Goal: Transaction & Acquisition: Purchase product/service

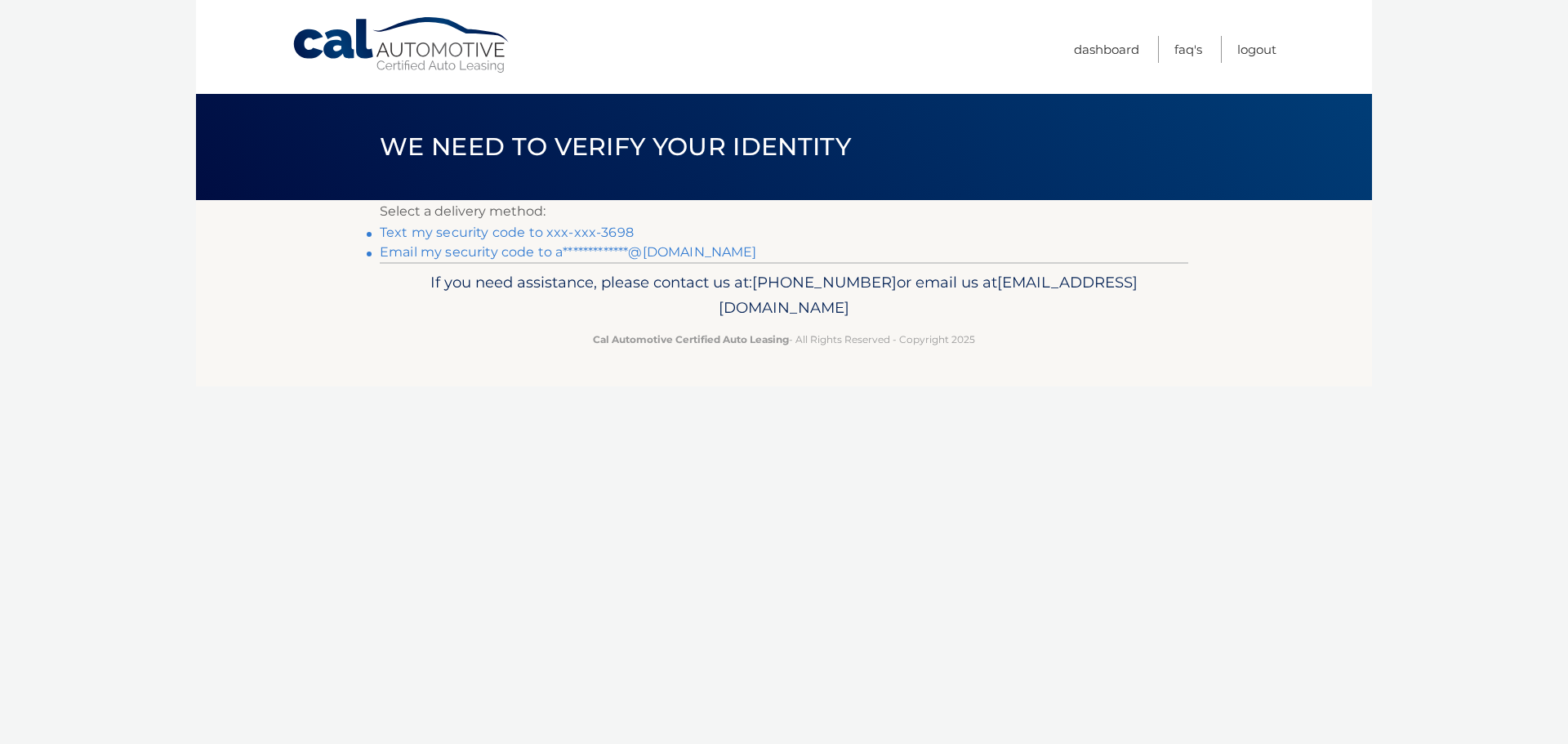
click at [395, 232] on link "Text my security code to xxx-xxx-3698" at bounding box center [507, 232] width 254 height 16
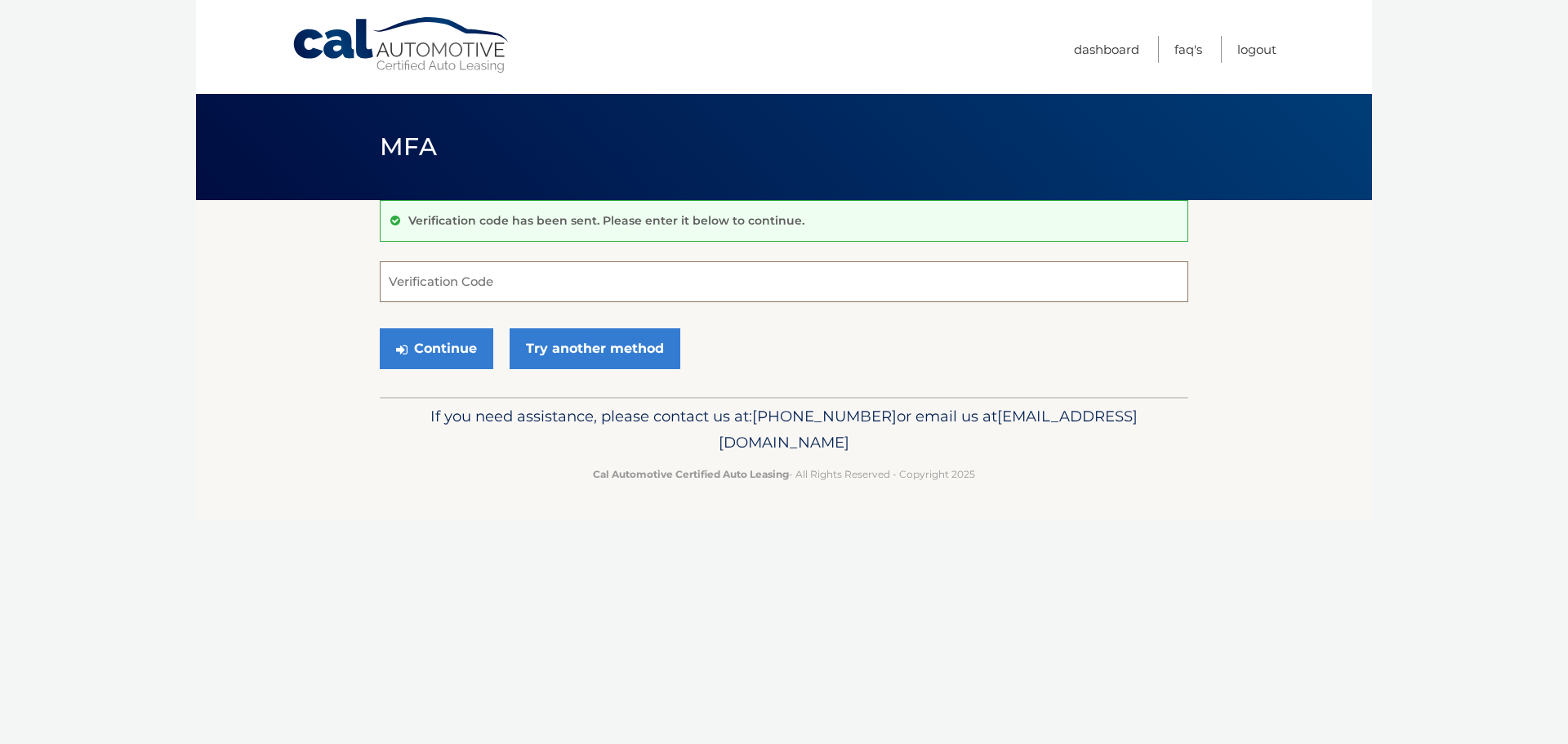
click at [436, 280] on input "Verification Code" at bounding box center [784, 282] width 808 height 41
type input "294651"
click at [445, 344] on button "Continue" at bounding box center [436, 348] width 113 height 41
click at [445, 345] on button "Continue" at bounding box center [436, 348] width 113 height 41
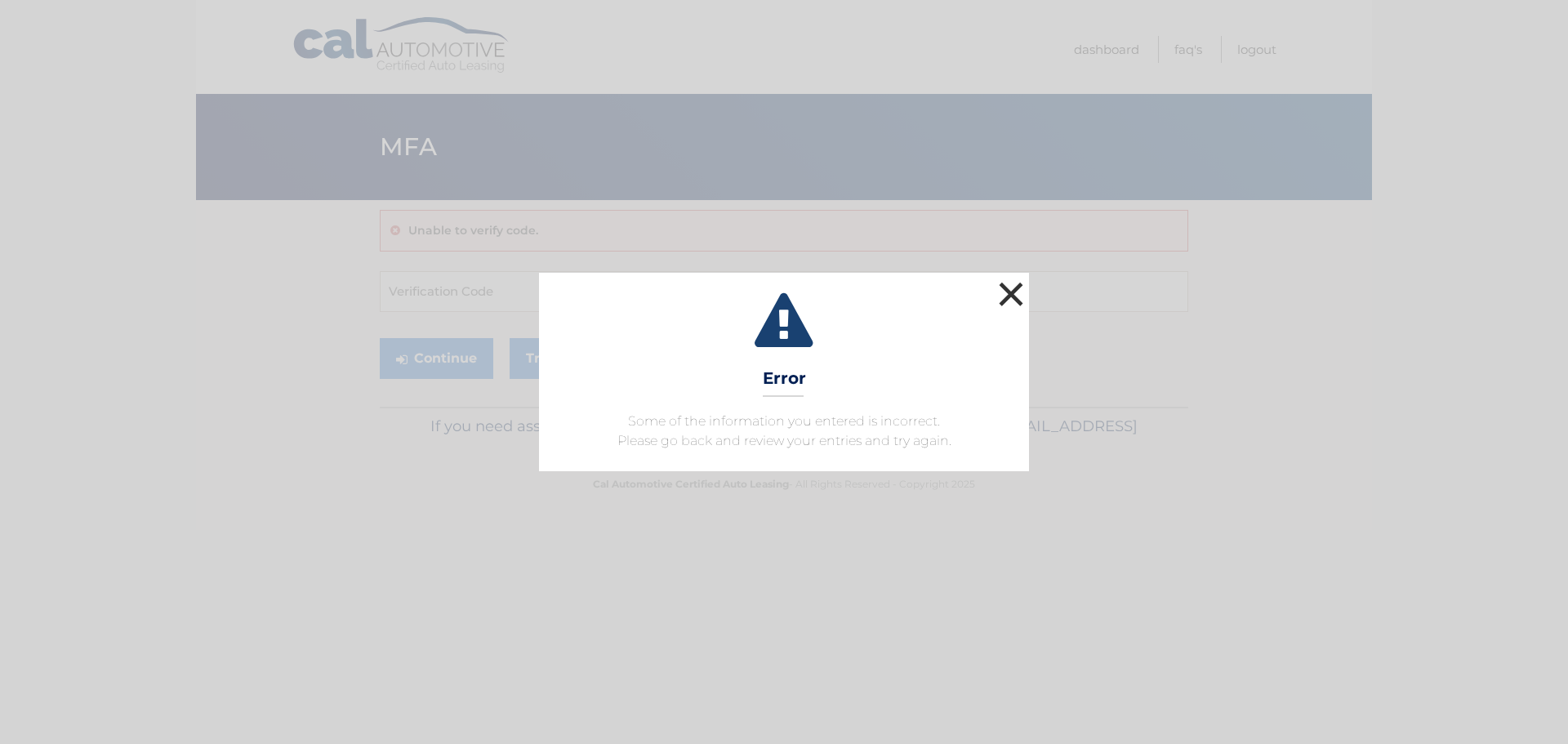
click at [1009, 291] on button "×" at bounding box center [1010, 294] width 32 height 32
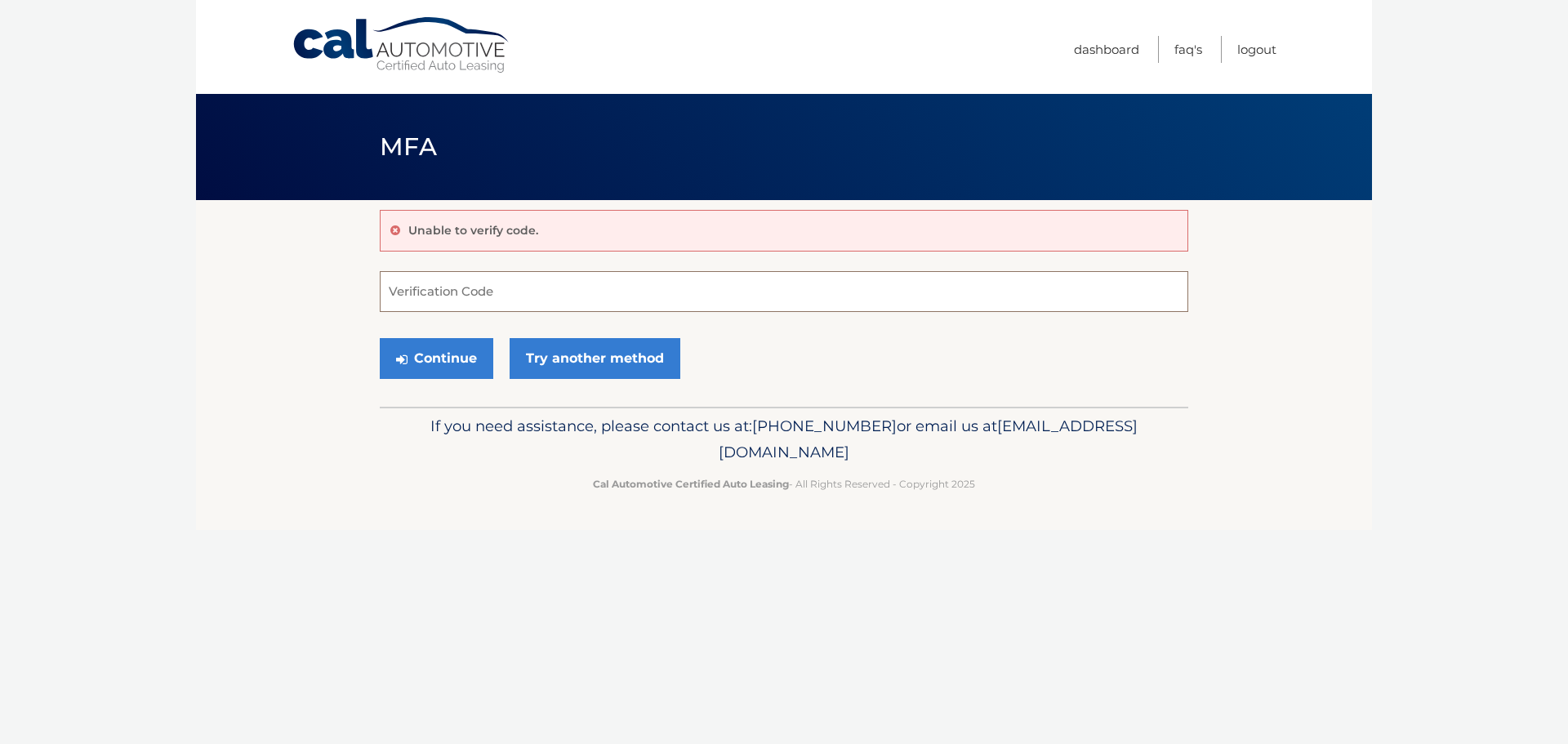
click at [394, 293] on input "Verification Code" at bounding box center [784, 292] width 808 height 41
type input "294651"
click at [449, 357] on button "Continue" at bounding box center [436, 359] width 113 height 41
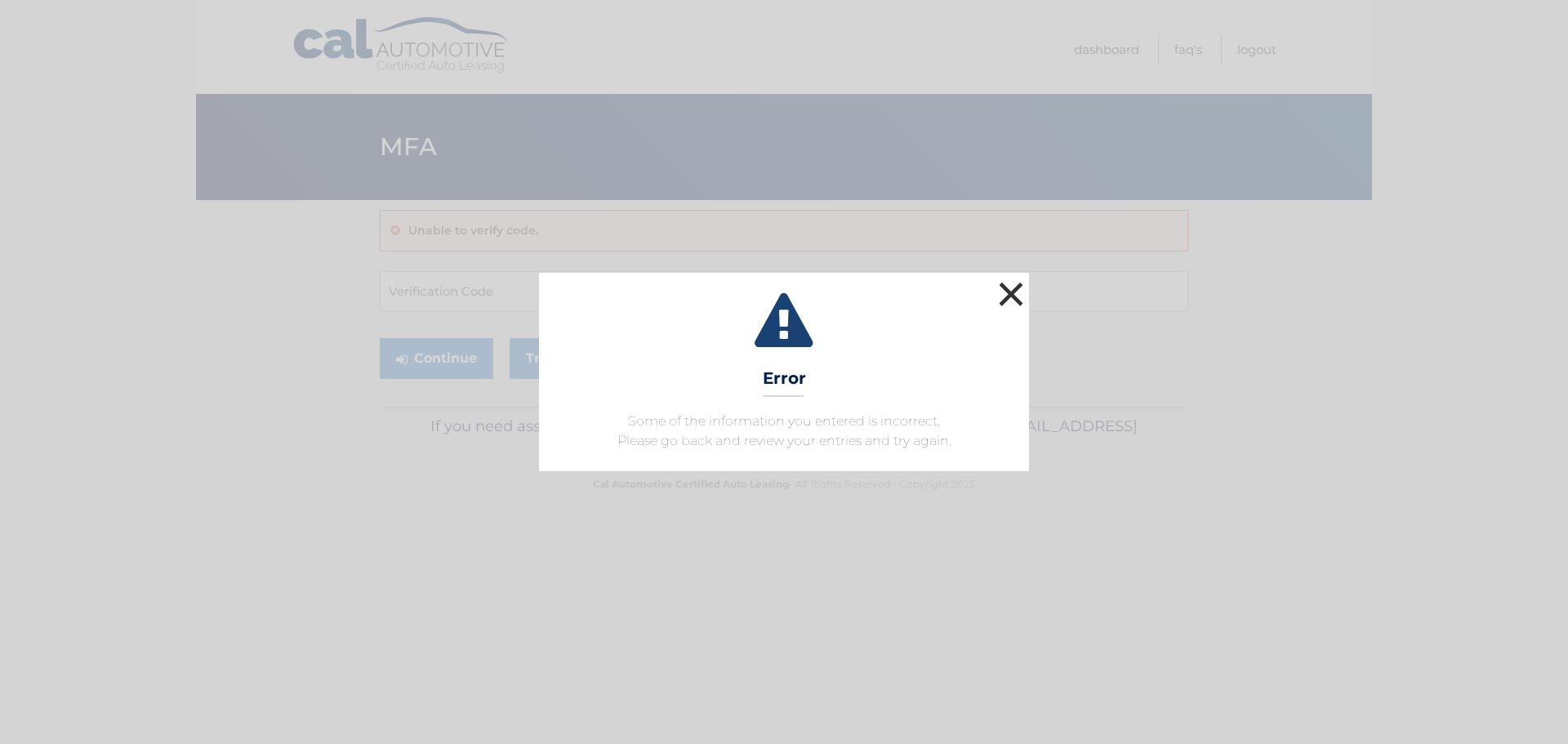
click at [1012, 291] on button "×" at bounding box center [1010, 294] width 32 height 32
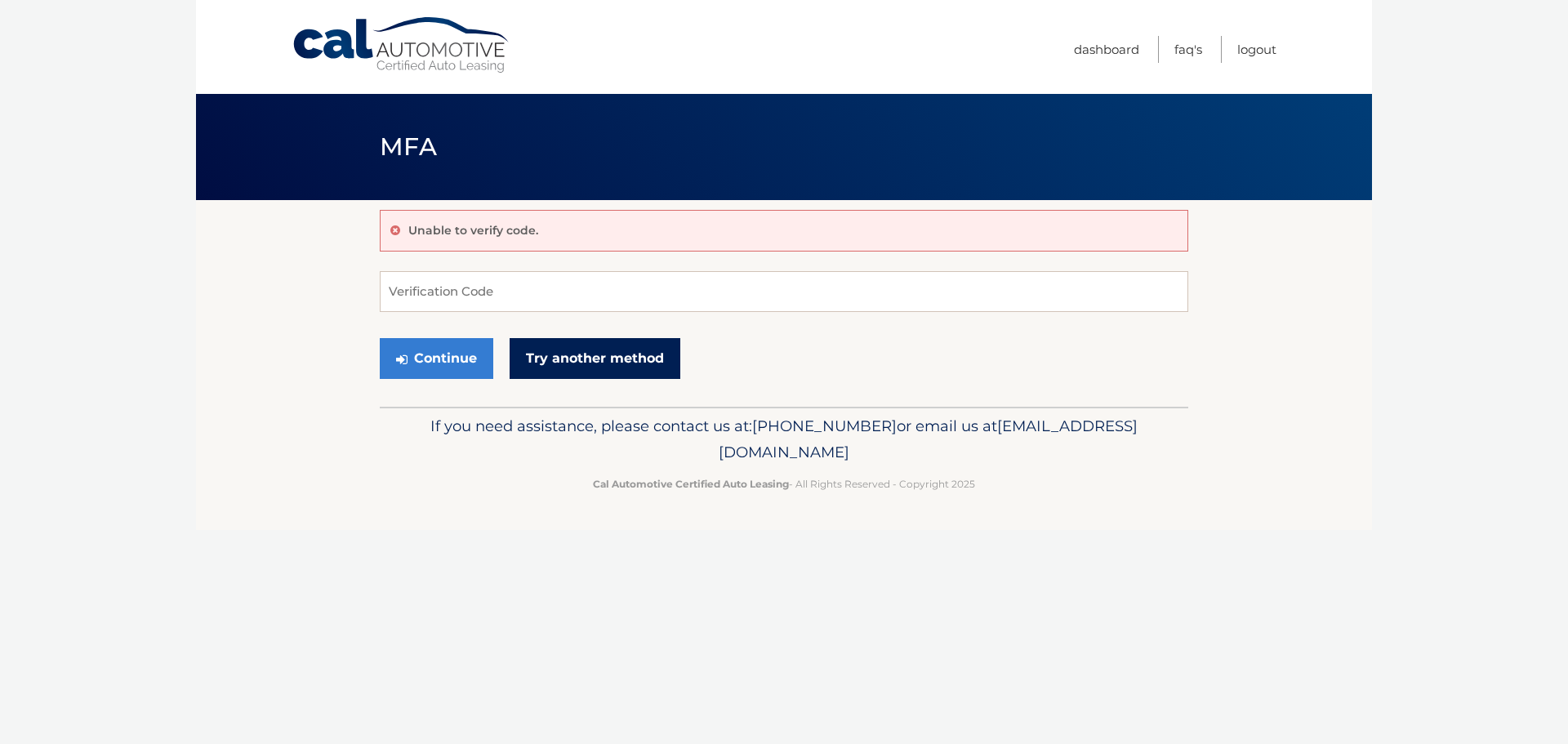
click at [601, 360] on link "Try another method" at bounding box center [595, 359] width 171 height 41
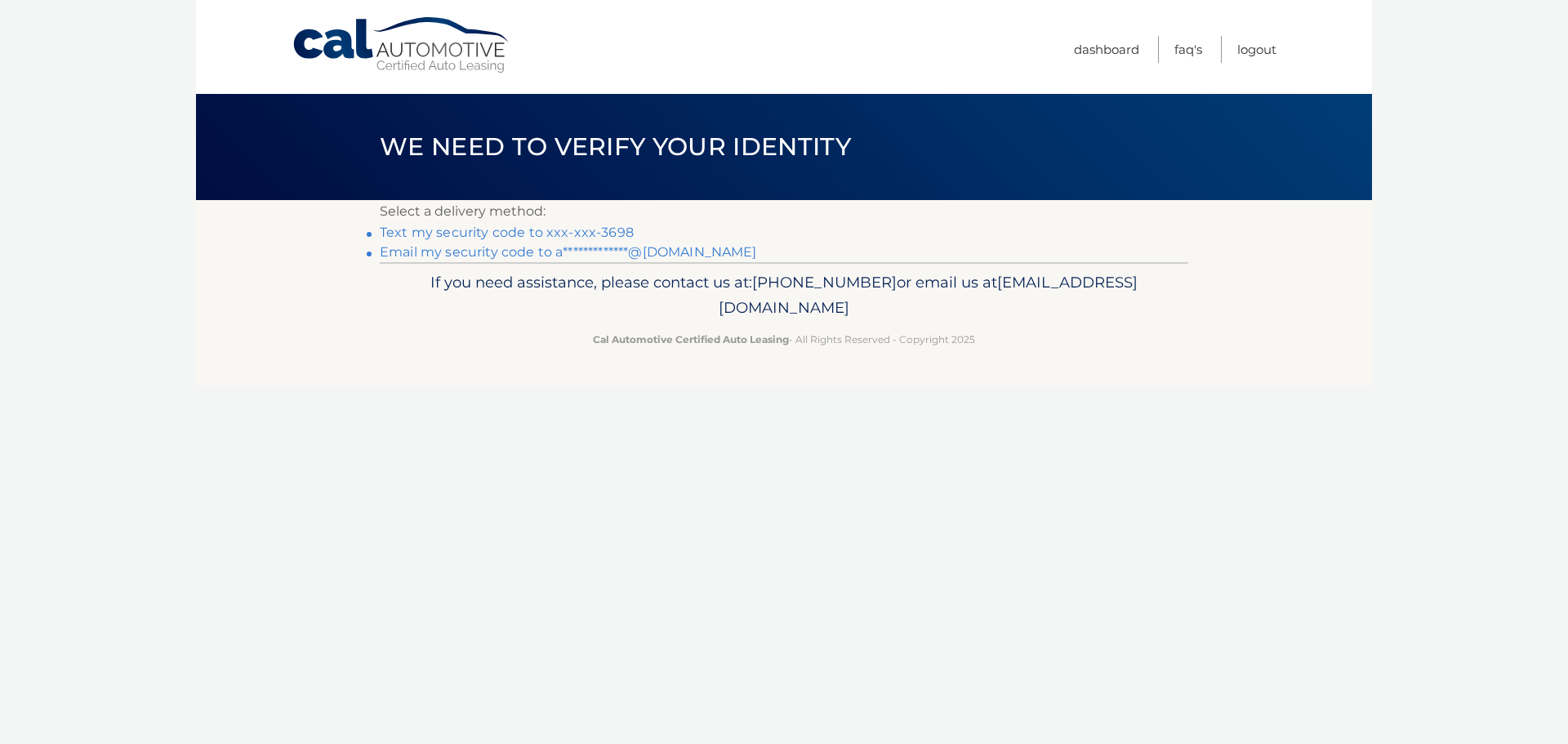
click at [512, 234] on link "Text my security code to xxx-xxx-3698" at bounding box center [507, 232] width 254 height 16
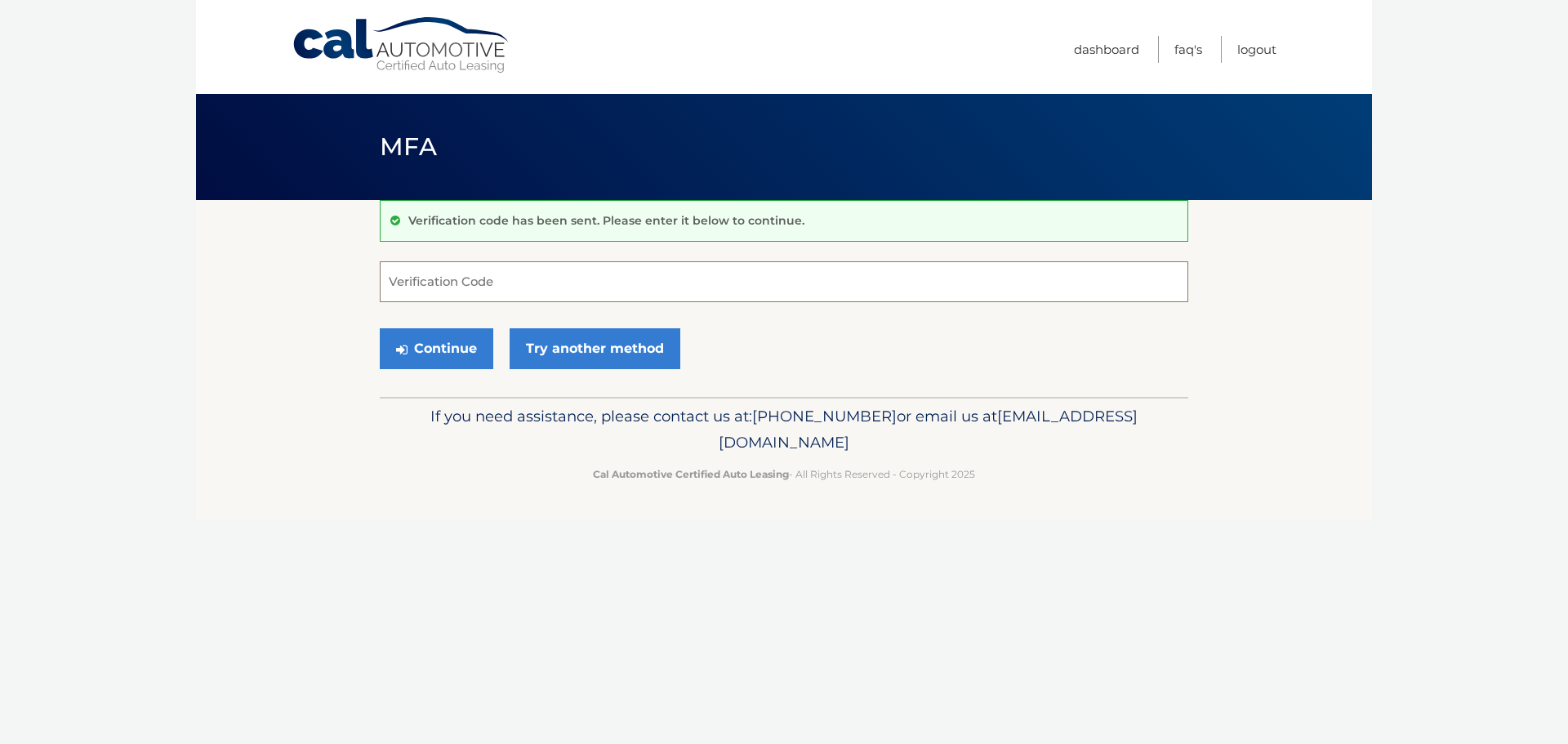
click at [418, 273] on input "Verification Code" at bounding box center [784, 282] width 808 height 41
type input "847728"
click at [380, 328] on button "Continue" at bounding box center [436, 348] width 113 height 41
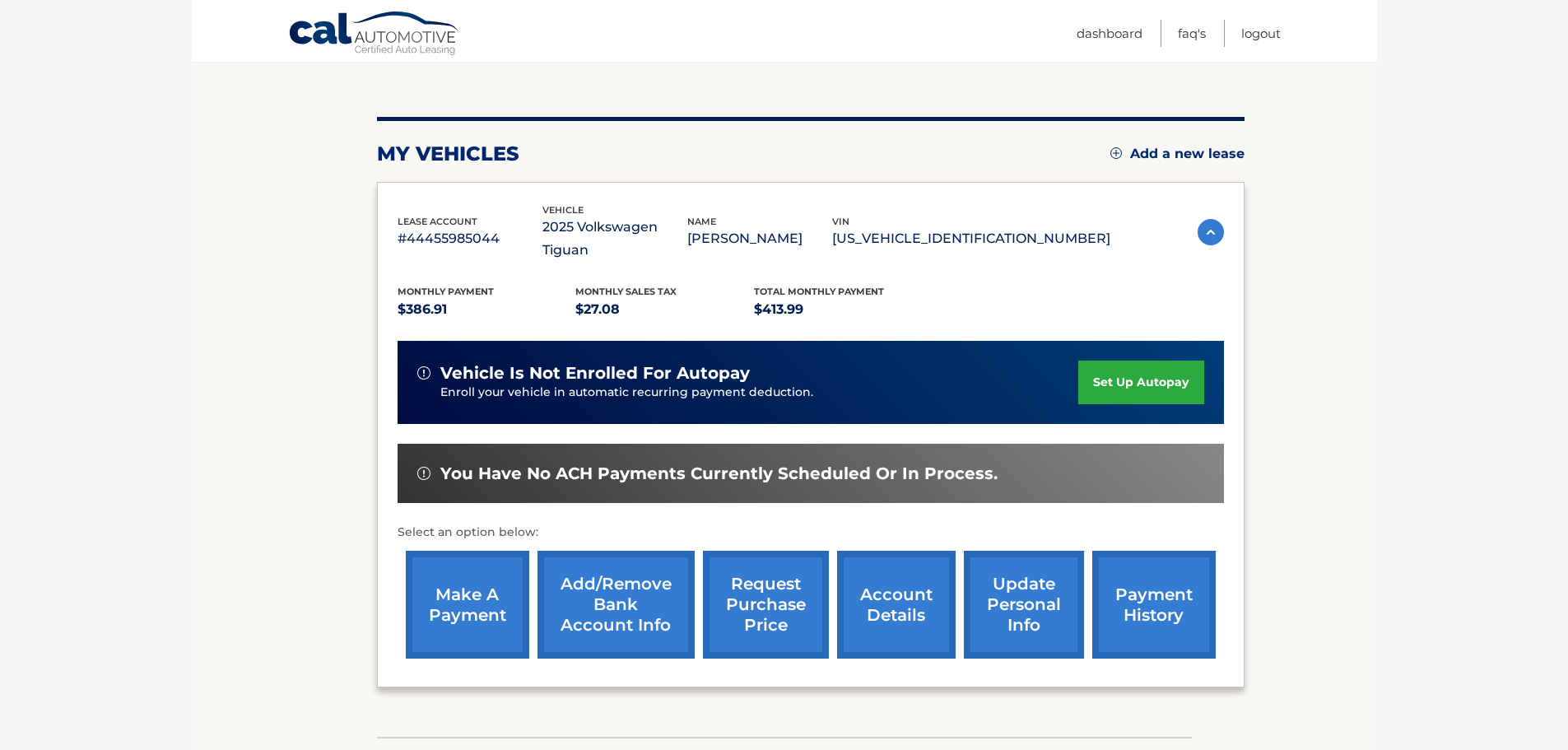
scroll to position [163, 0]
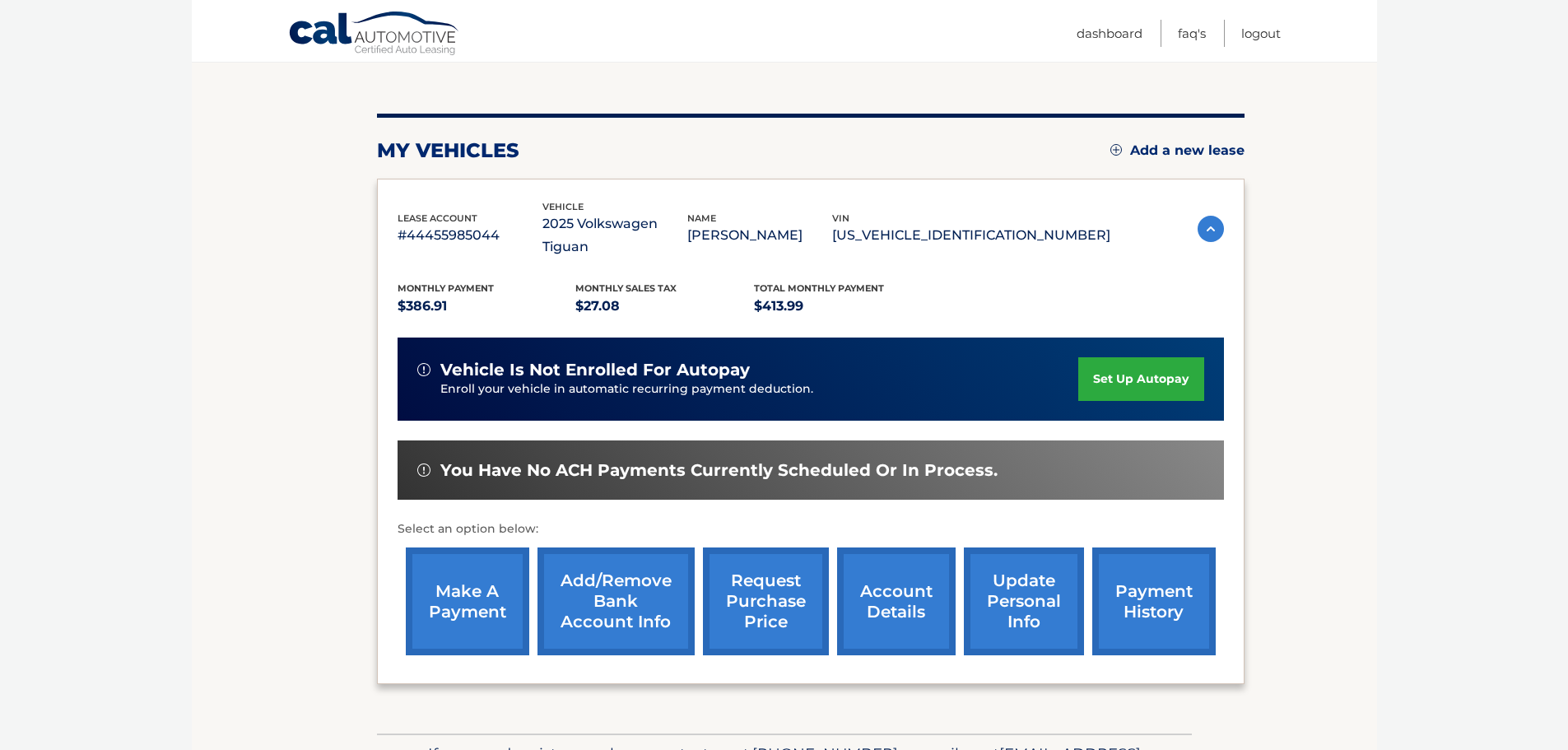
click at [479, 554] on link "make a payment" at bounding box center [467, 601] width 123 height 107
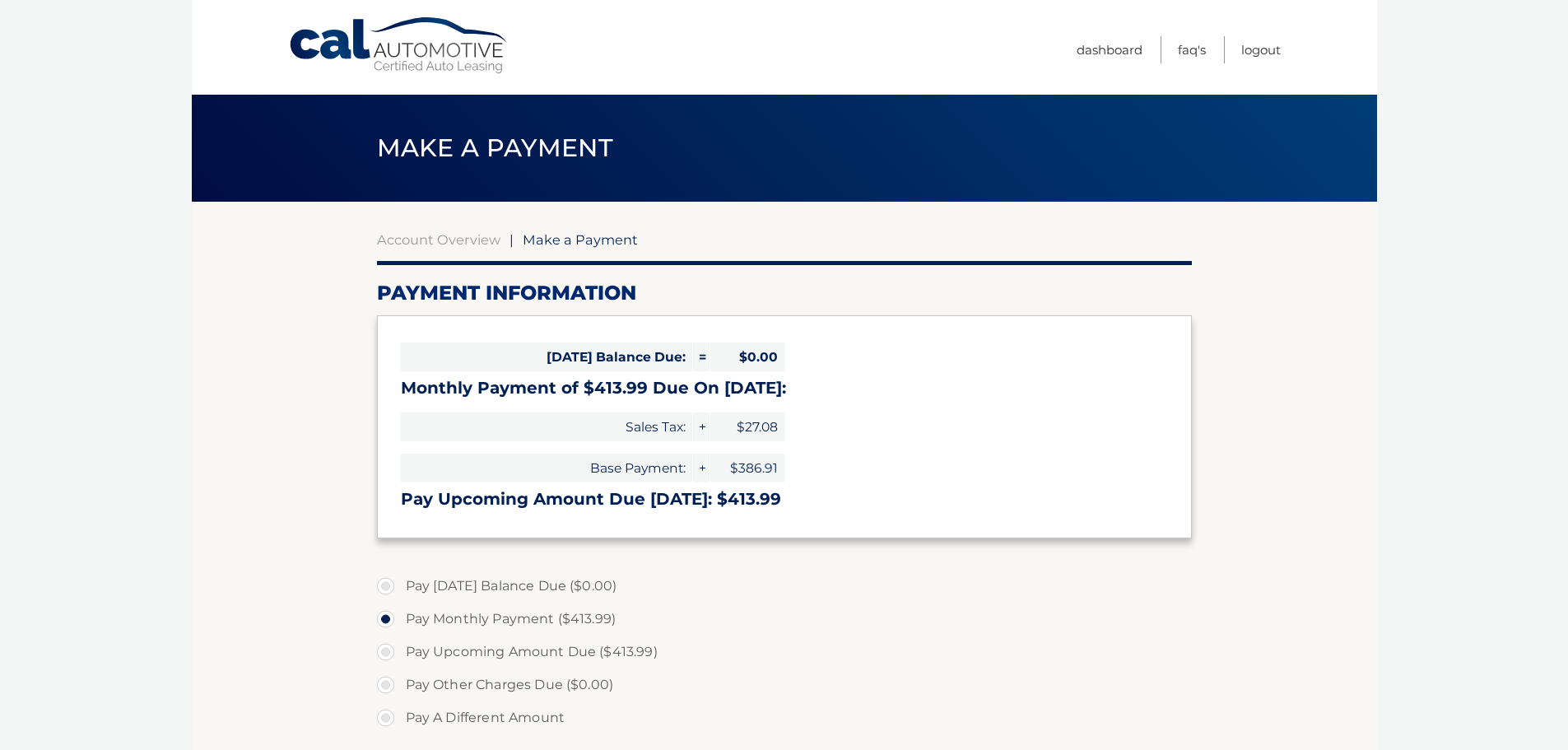
select select "YWRmYzM1YjktYjg3Ni00NzM3LTkyZGYtODkwZWQ5YjJhMTY1"
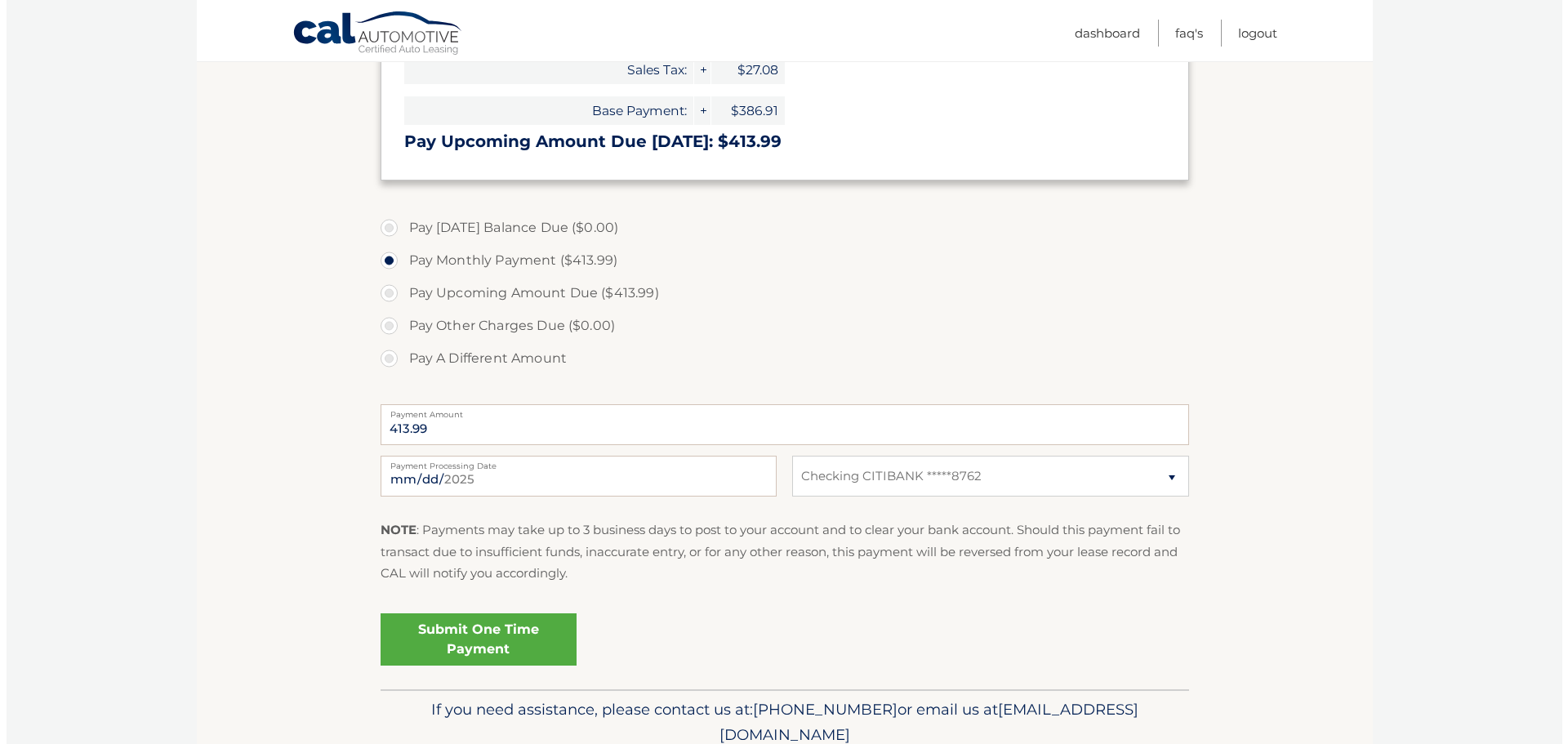
scroll to position [358, 0]
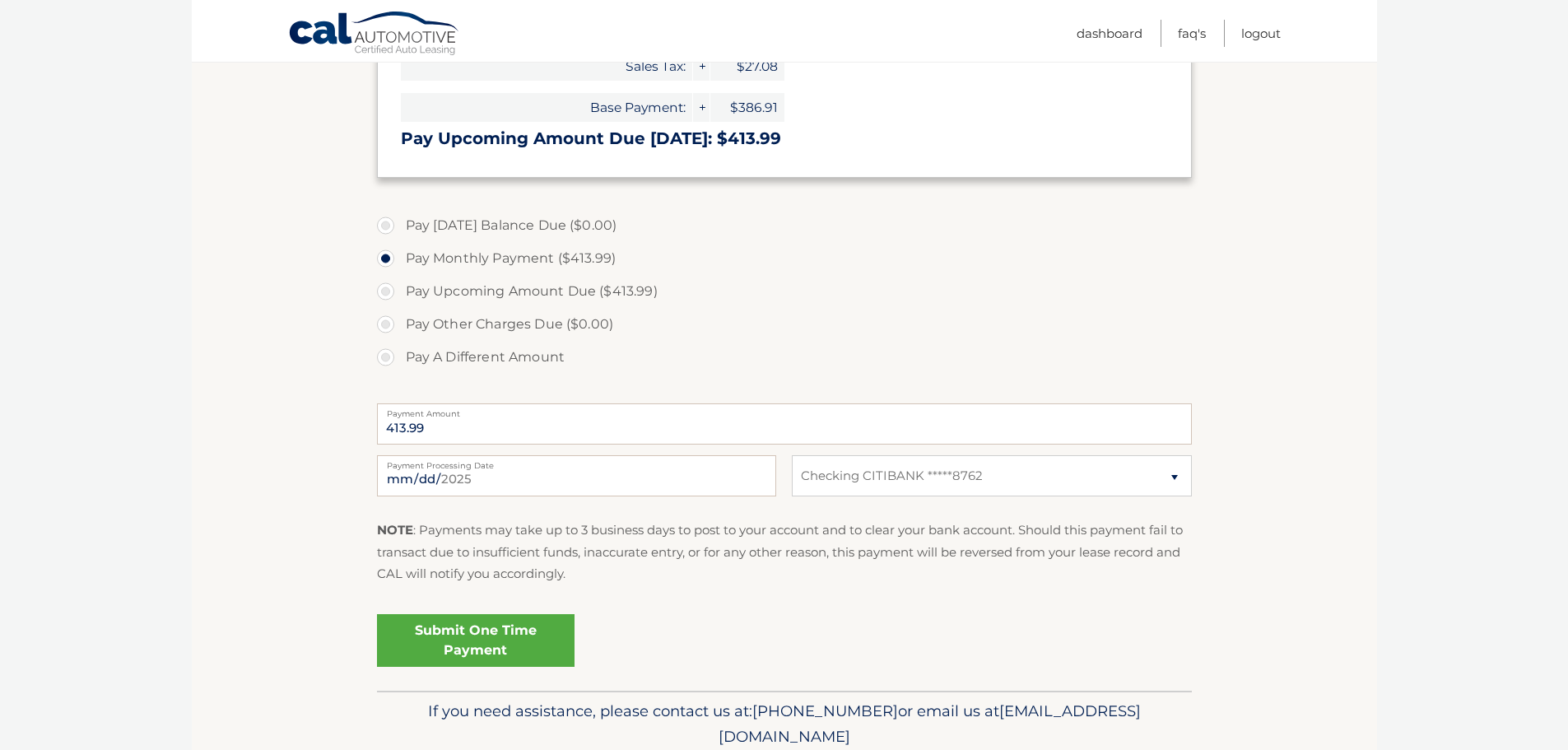
click at [454, 642] on link "Submit One Time Payment" at bounding box center [476, 640] width 198 height 52
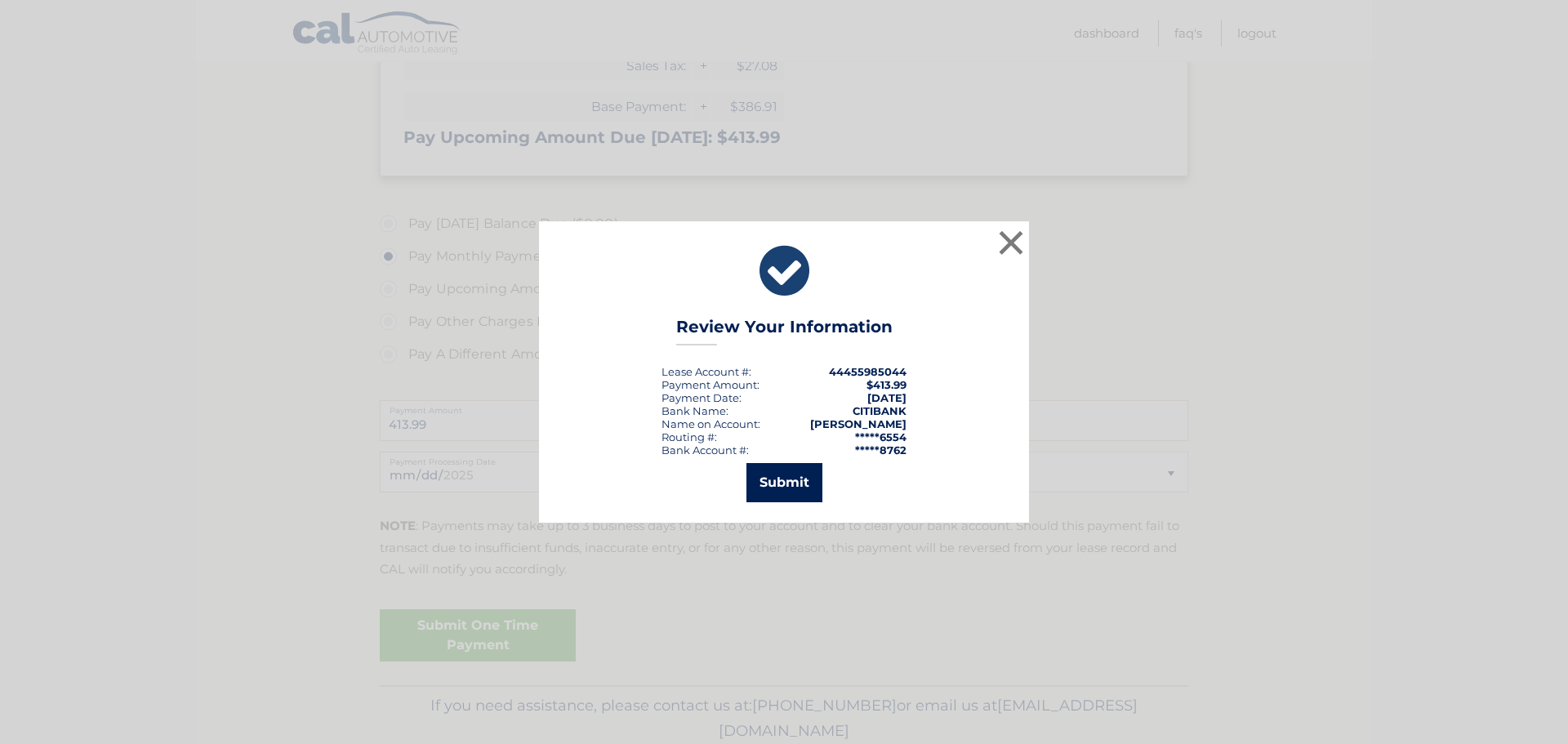
click at [789, 482] on button "Submit" at bounding box center [784, 483] width 76 height 39
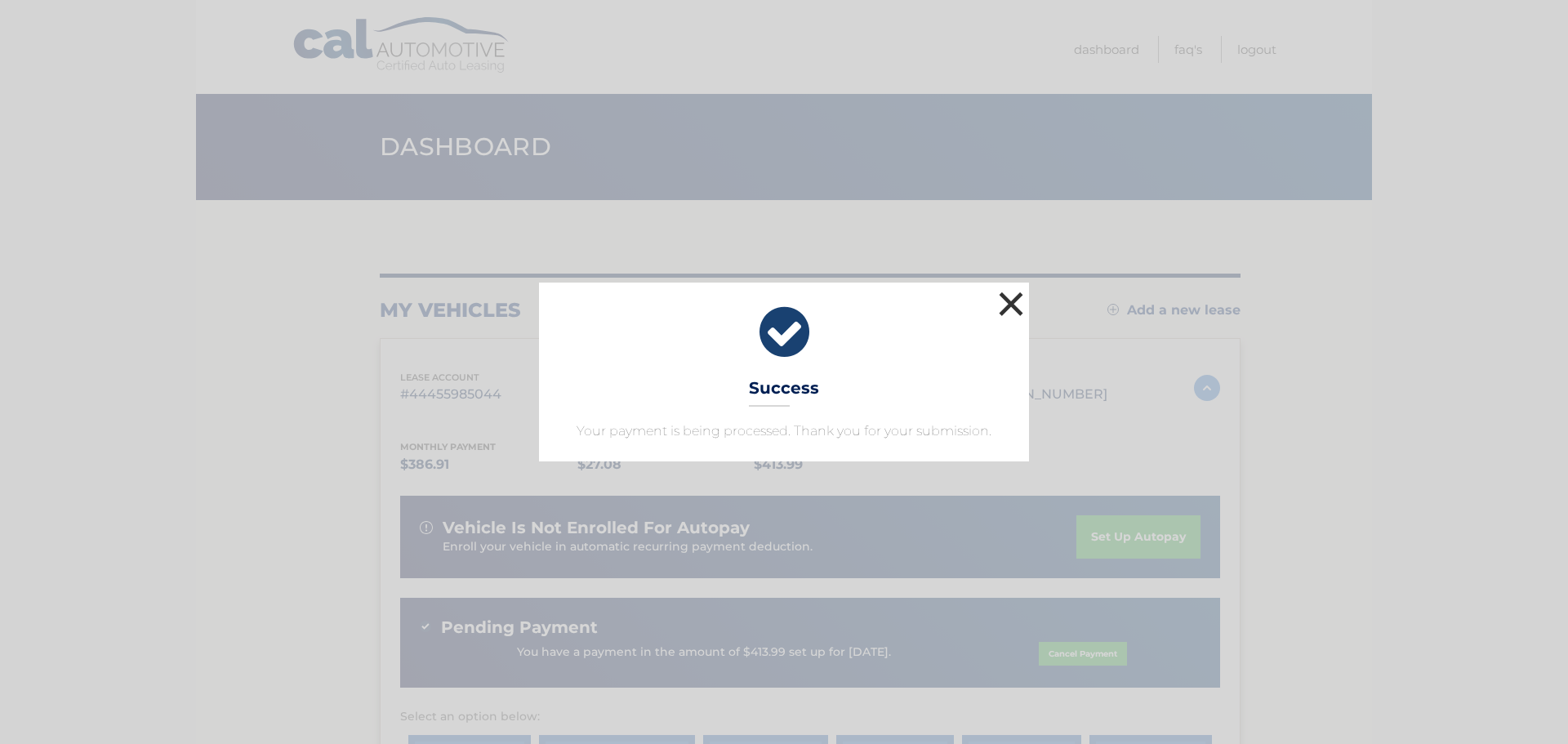
click at [1010, 307] on button "×" at bounding box center [1010, 303] width 32 height 32
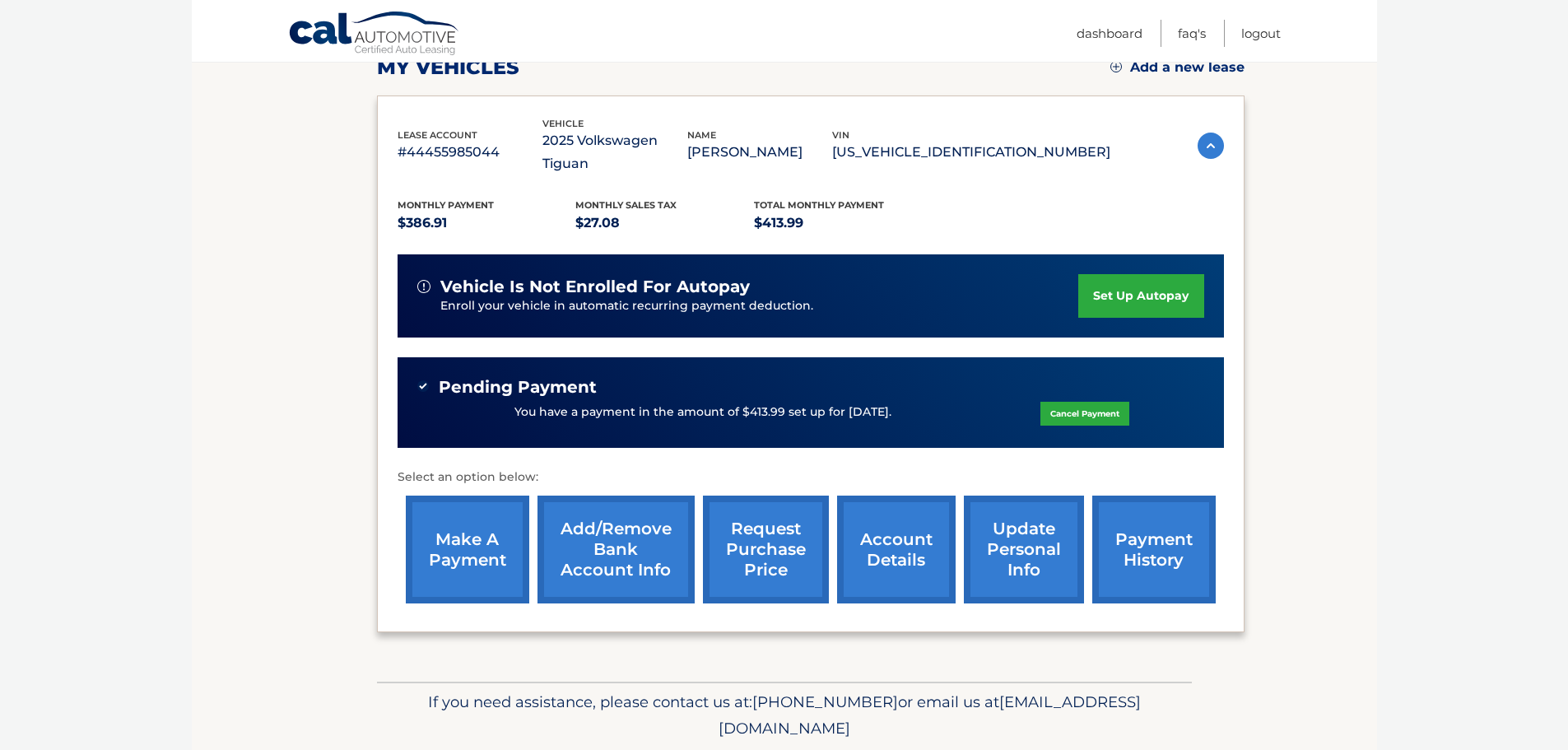
scroll to position [279, 0]
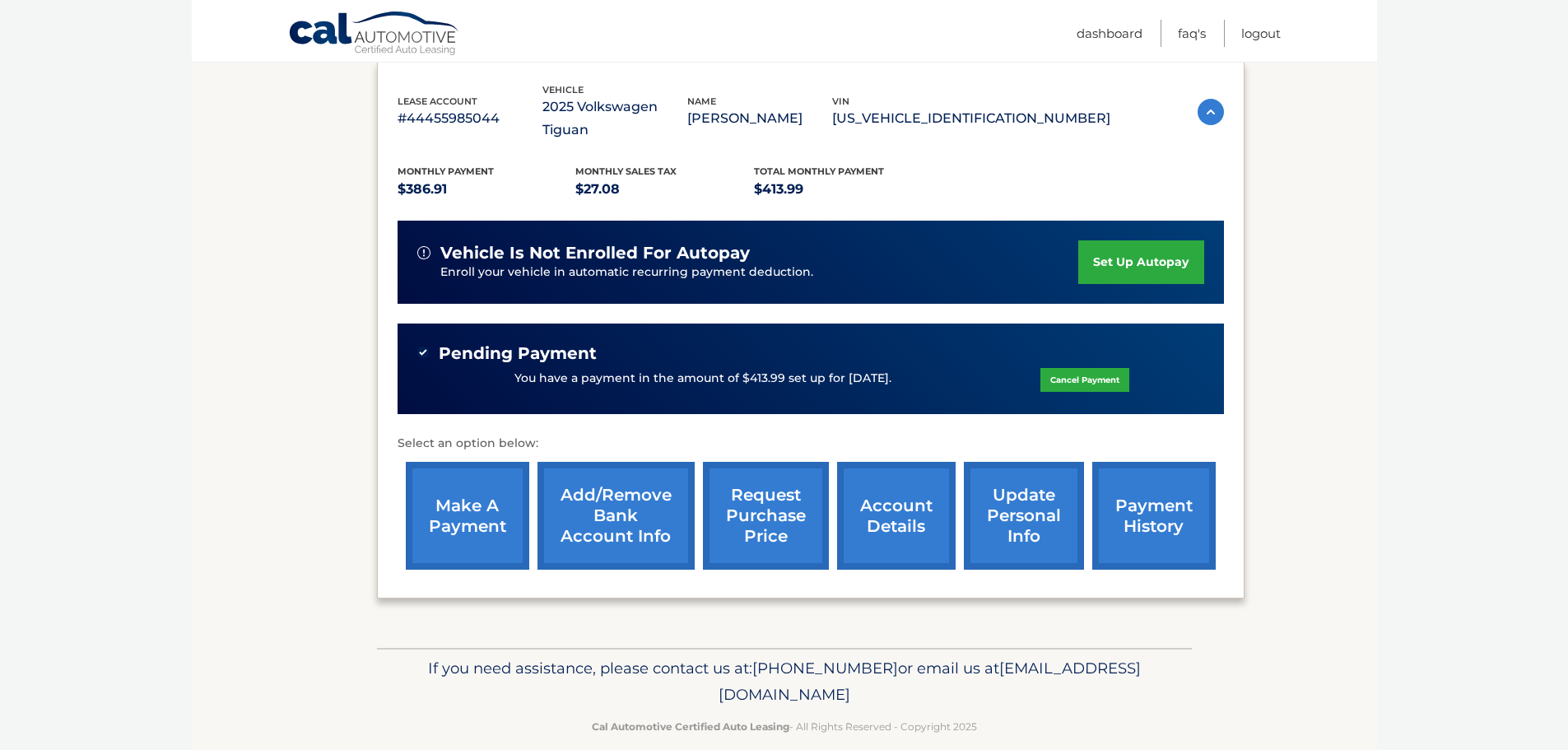
click at [1138, 474] on link "payment history" at bounding box center [1153, 515] width 123 height 107
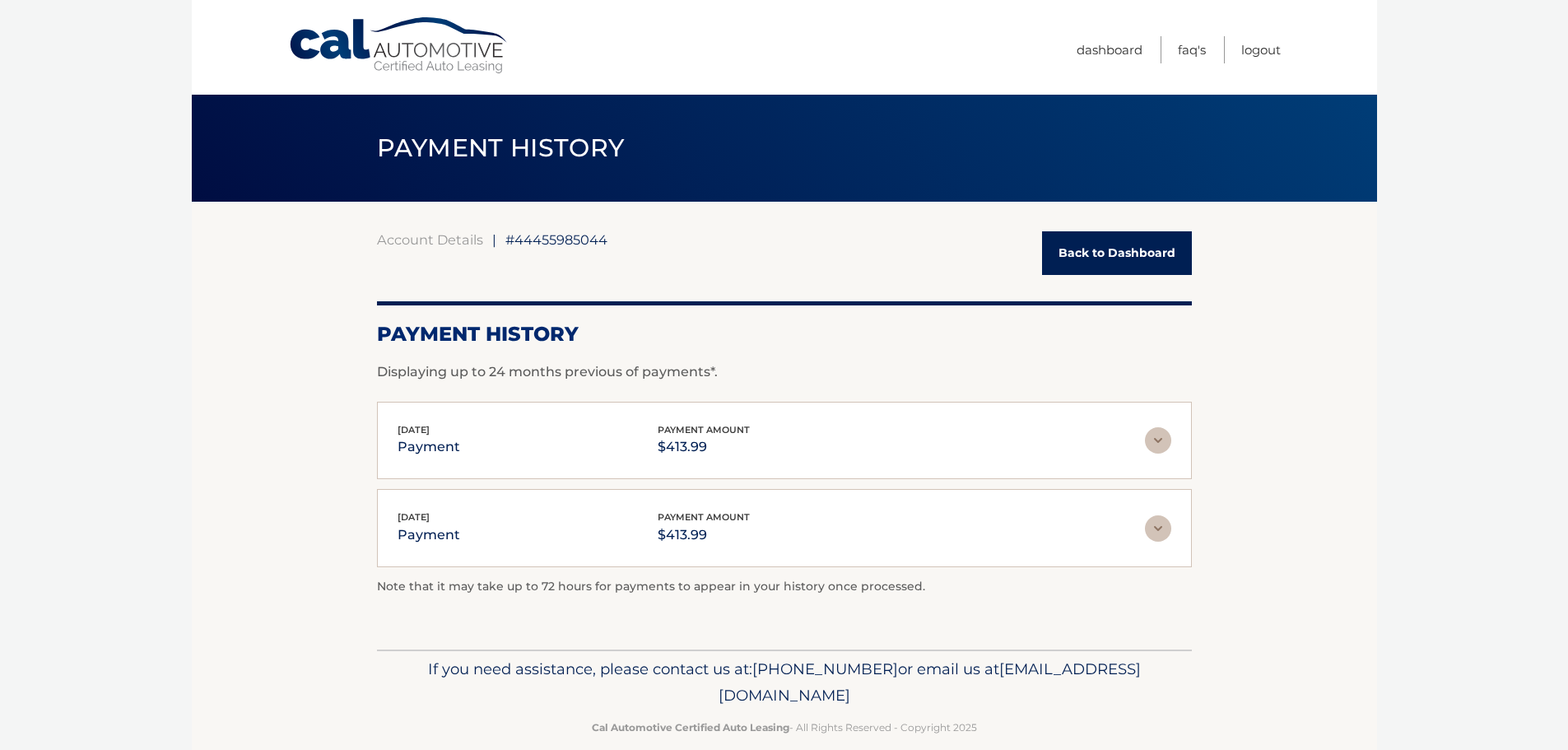
click at [1163, 248] on link "Back to Dashboard" at bounding box center [1117, 253] width 149 height 44
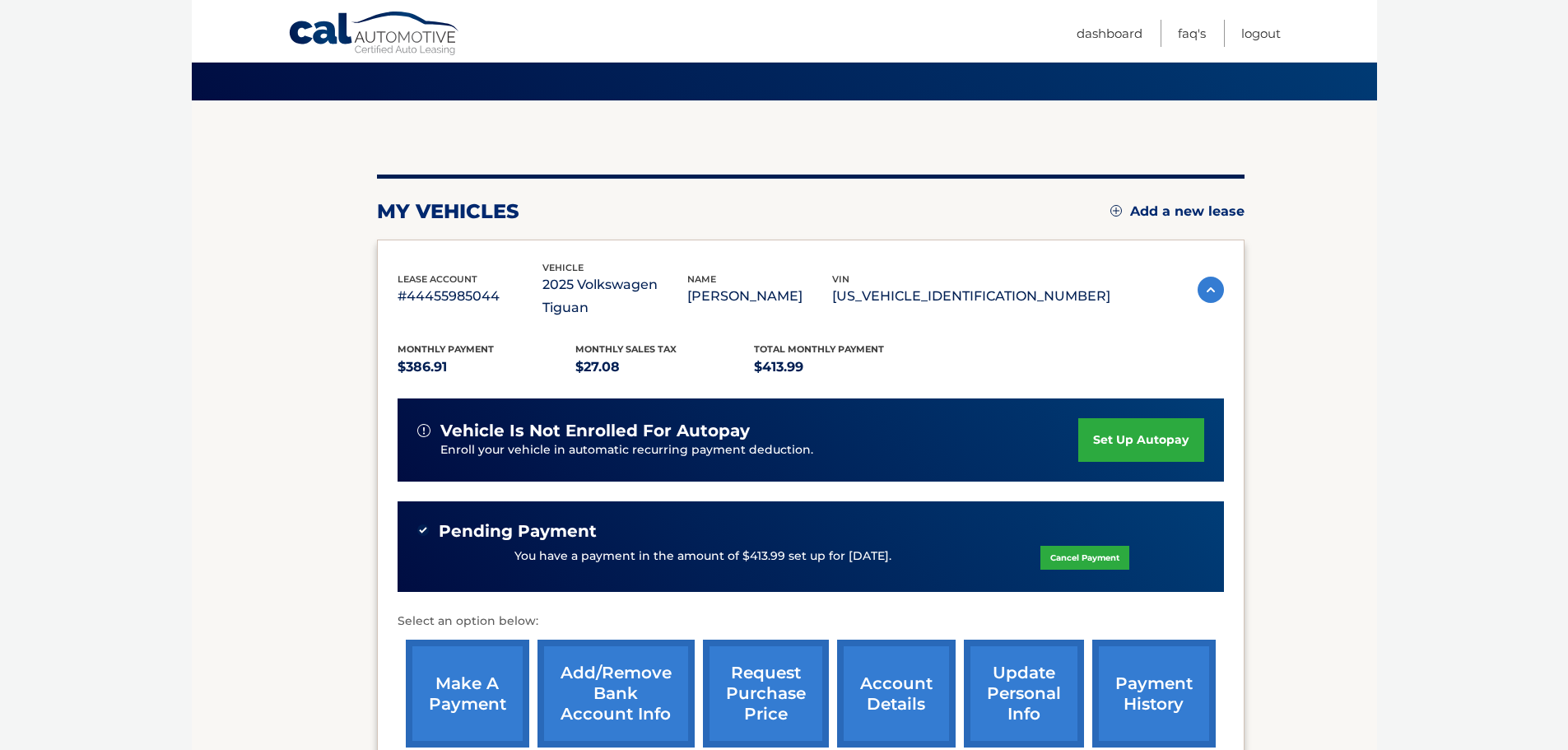
scroll to position [88, 0]
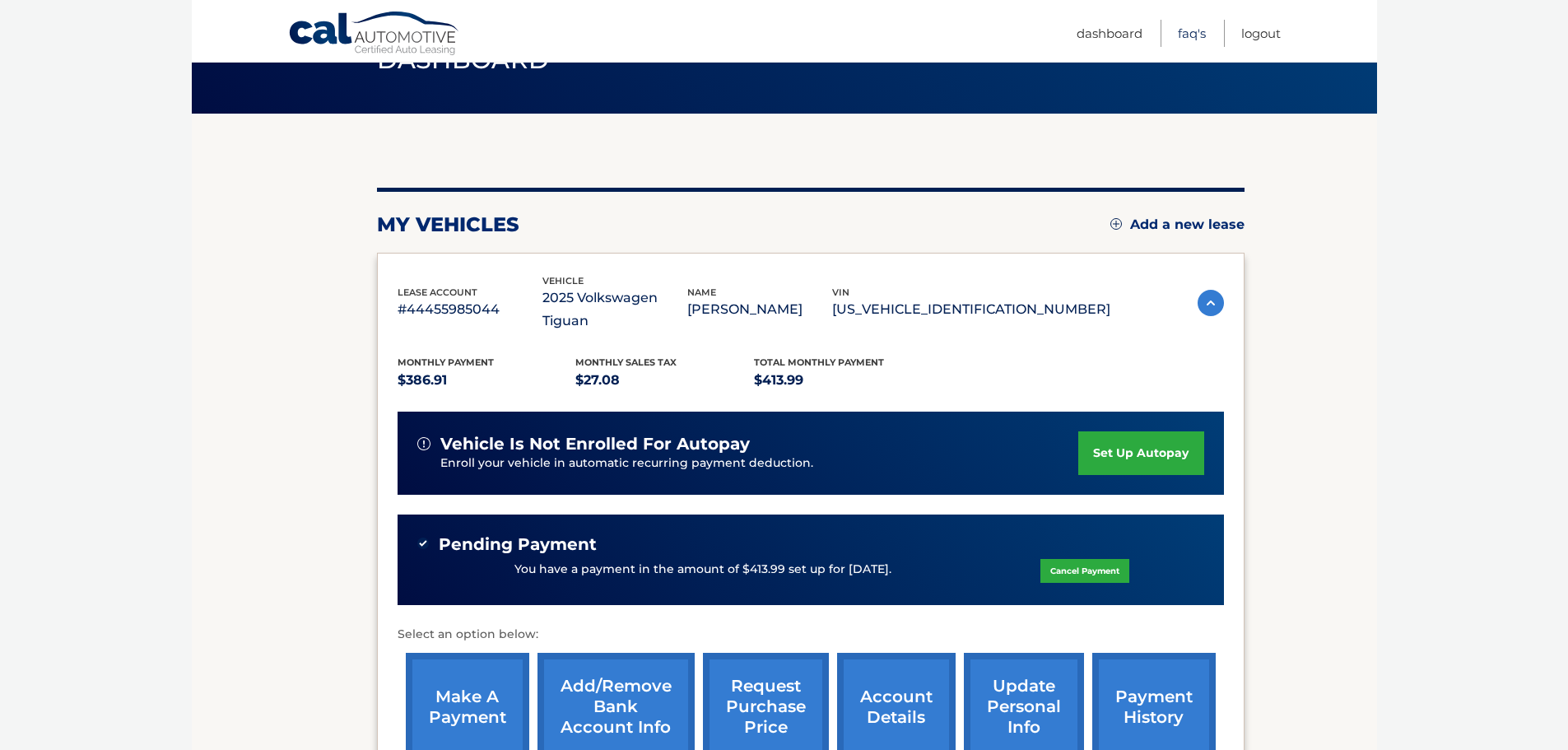
click at [1194, 34] on link "FAQ's" at bounding box center [1192, 33] width 28 height 27
